Goal: Transaction & Acquisition: Obtain resource

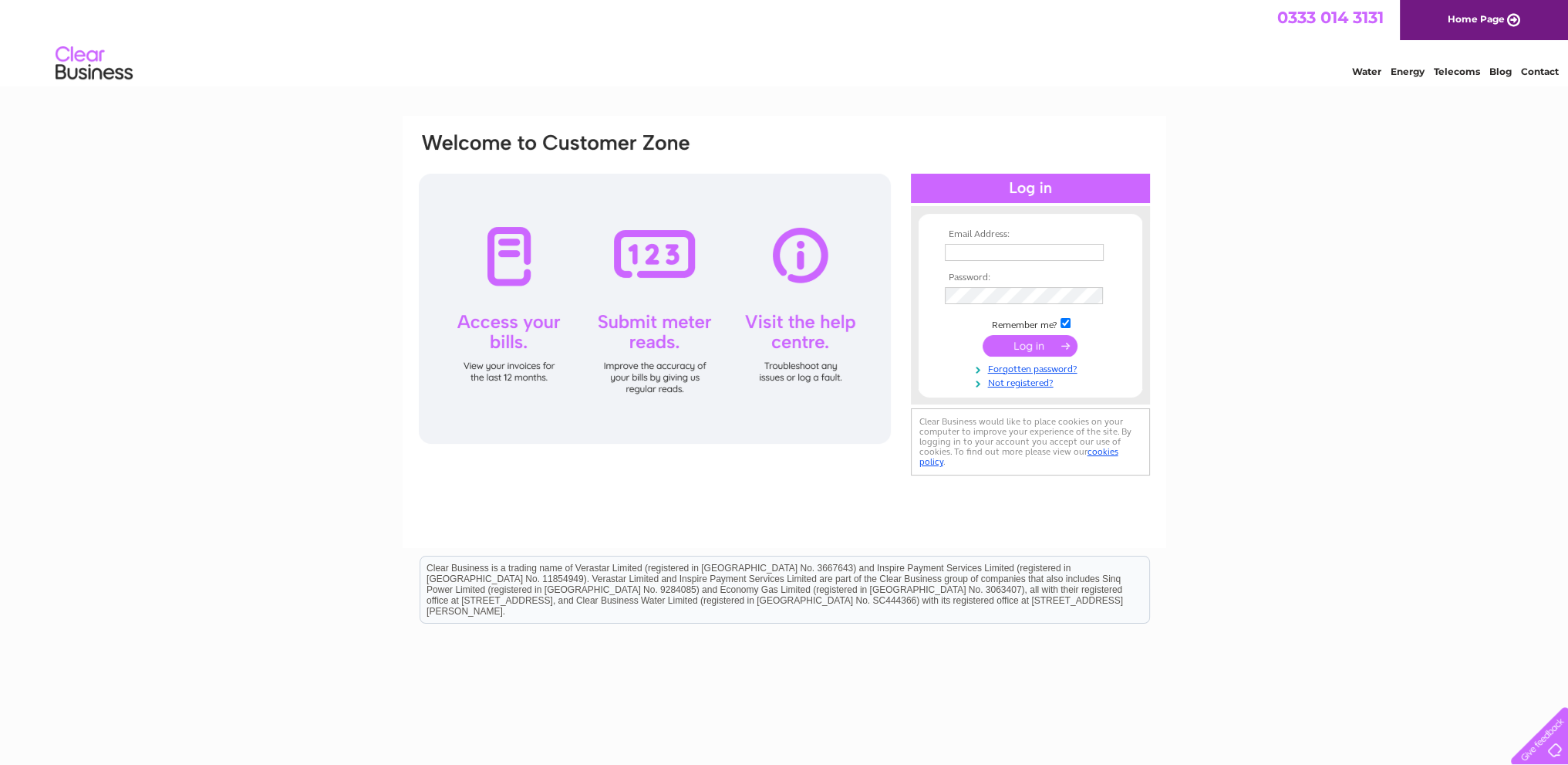
type input "[EMAIL_ADDRESS][DOMAIN_NAME]"
click at [1021, 346] on input "submit" at bounding box center [1029, 345] width 94 height 21
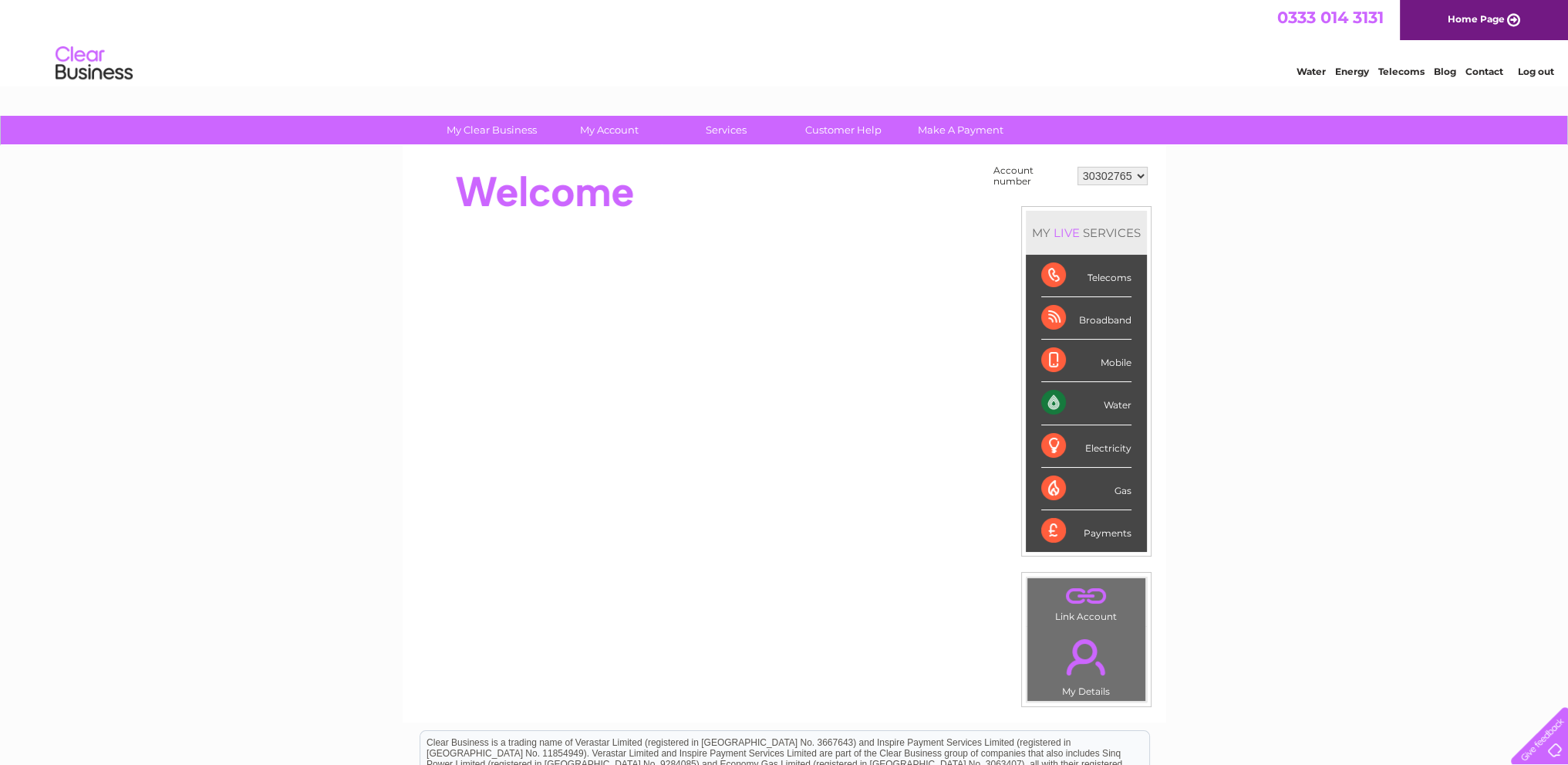
click at [1110, 405] on div "Water" at bounding box center [1086, 403] width 90 height 42
click at [1052, 405] on div "Water" at bounding box center [1086, 403] width 90 height 42
click at [1117, 405] on div "Water" at bounding box center [1086, 403] width 90 height 42
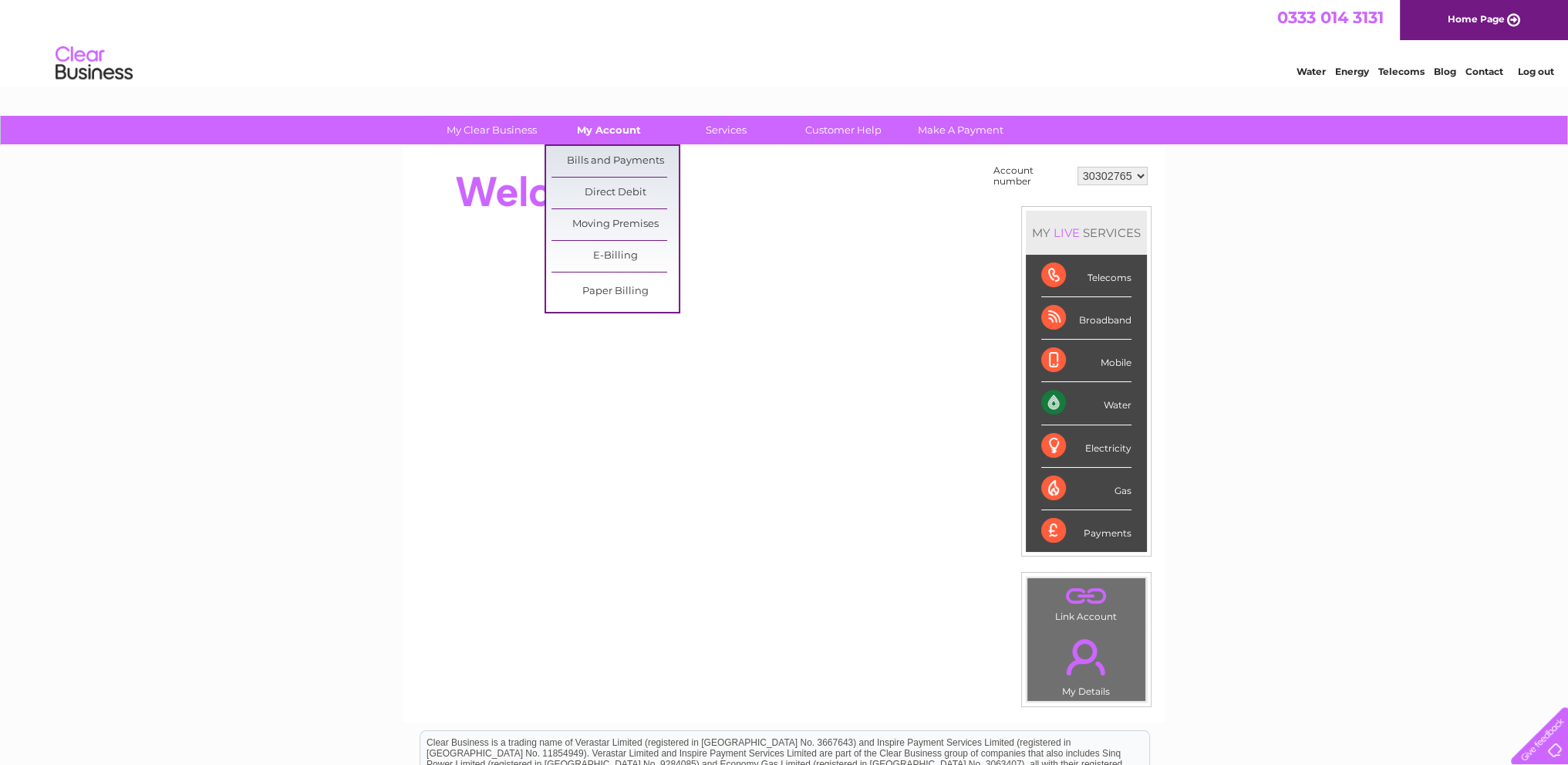
click at [589, 129] on link "My Account" at bounding box center [609, 130] width 127 height 28
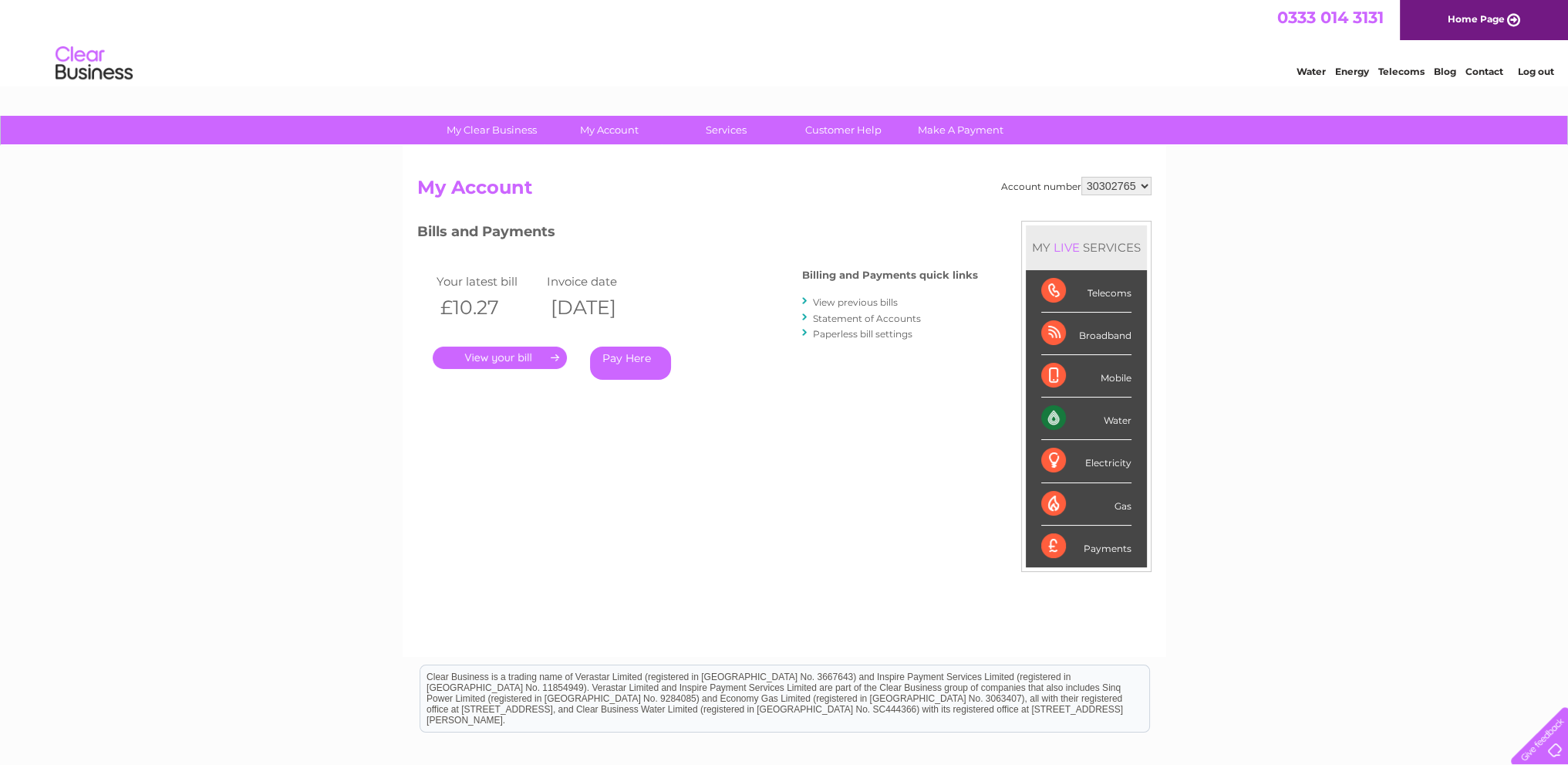
click at [495, 352] on link "." at bounding box center [500, 357] width 134 height 22
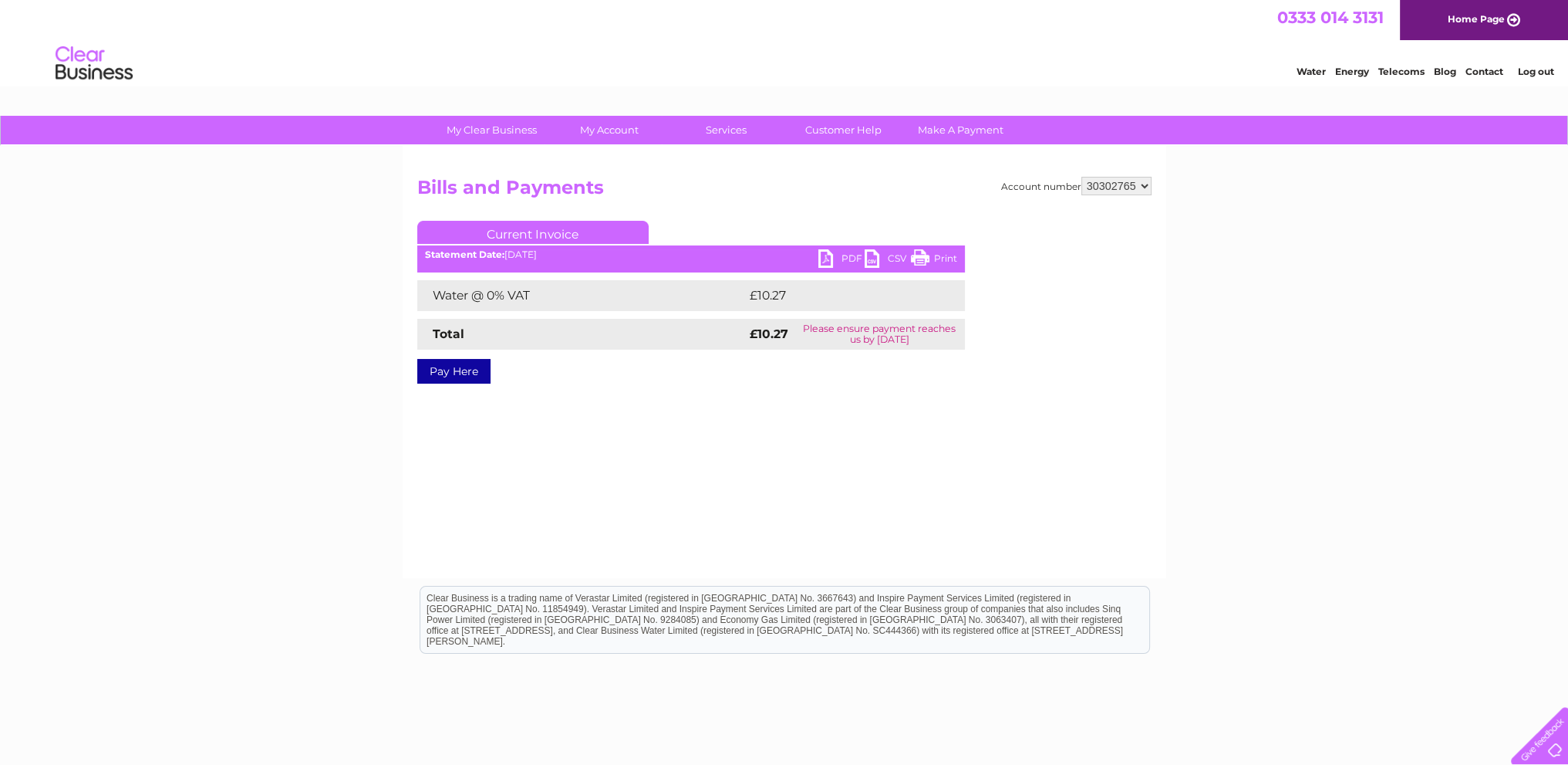
click at [822, 259] on link "PDF" at bounding box center [841, 260] width 46 height 22
